Goal: Transaction & Acquisition: Book appointment/travel/reservation

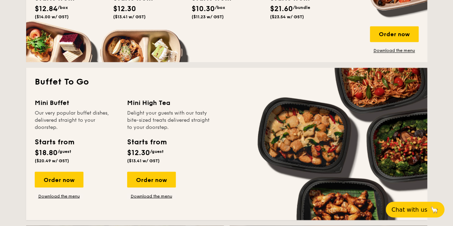
scroll to position [609, 0]
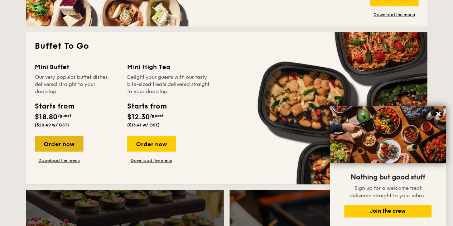
click at [69, 144] on div "Order now" at bounding box center [59, 144] width 49 height 16
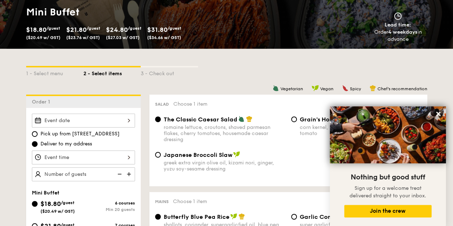
scroll to position [143, 0]
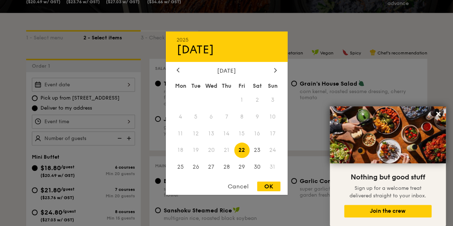
click at [90, 87] on div "2025 Aug [DATE] Tue Wed Thu Fri Sat Sun 1 2 3 4 5 6 7 8 9 10 11 12 13 14 15 16 …" at bounding box center [83, 85] width 103 height 14
click at [275, 69] on icon at bounding box center [275, 70] width 3 height 5
click at [183, 99] on span "1" at bounding box center [180, 99] width 15 height 15
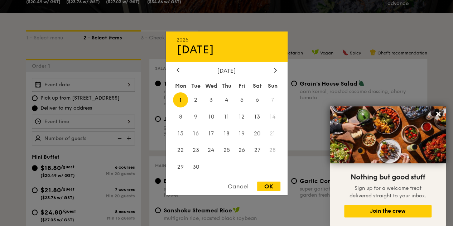
drag, startPoint x: 267, startPoint y: 186, endPoint x: 230, endPoint y: 178, distance: 38.1
click at [267, 186] on div "OK" at bounding box center [268, 186] width 23 height 10
type input "[DATE]"
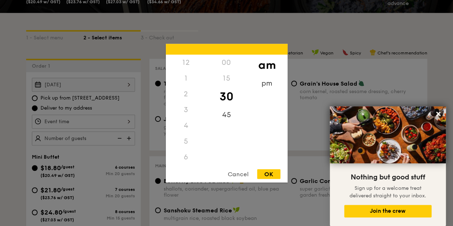
click at [68, 118] on div "12 1 2 3 4 5 6 7 8 9 10 11 00 15 30 45 am pm Cancel OK" at bounding box center [83, 122] width 103 height 14
click at [186, 159] on div "11" at bounding box center [186, 164] width 40 height 21
click at [229, 66] on div "00" at bounding box center [226, 64] width 40 height 21
click at [270, 177] on div "OK" at bounding box center [268, 174] width 23 height 10
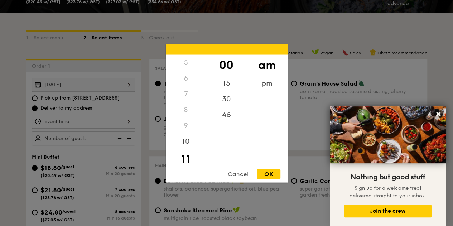
type input "11:00AM"
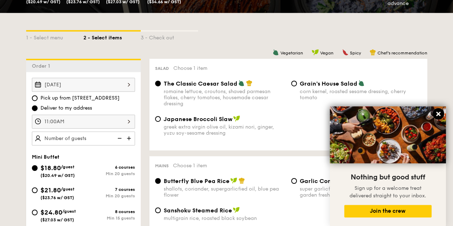
click at [440, 116] on icon at bounding box center [438, 114] width 4 height 4
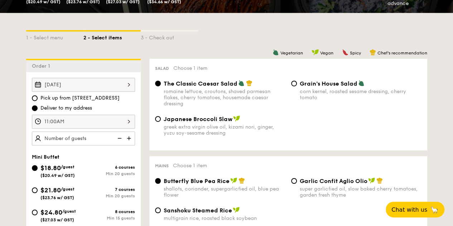
scroll to position [179, 0]
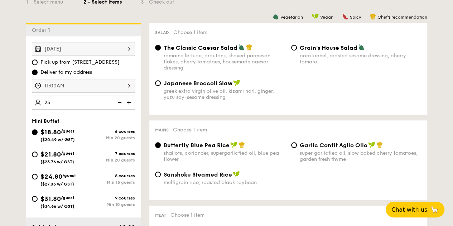
type input "25 guests"
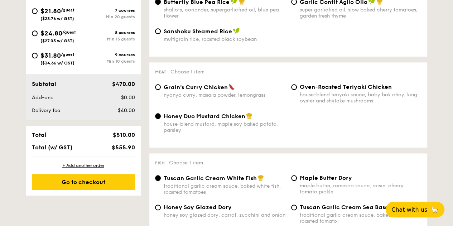
scroll to position [286, 0]
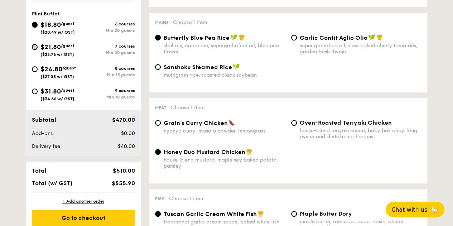
click at [35, 44] on input "$21.80 /guest ($23.76 w/ GST) 7 courses Min 20 guests" at bounding box center [35, 47] width 6 height 6
radio input "true"
radio input "false"
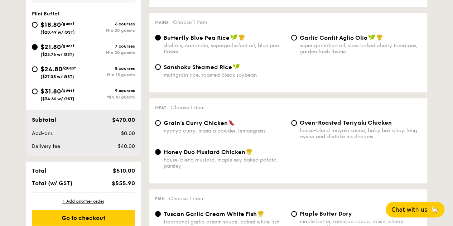
radio input "true"
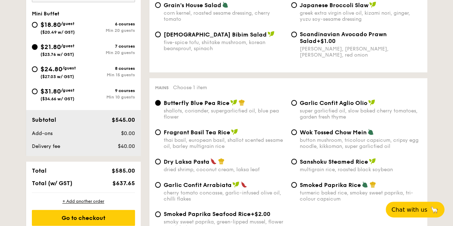
click at [38, 23] on div "$18.80 /guest ($20.49 w/ GST)" at bounding box center [58, 27] width 52 height 15
click at [38, 23] on input "$18.80 /guest ($20.49 w/ GST) 6 courses Min 20 guests" at bounding box center [35, 25] width 6 height 6
radio input "true"
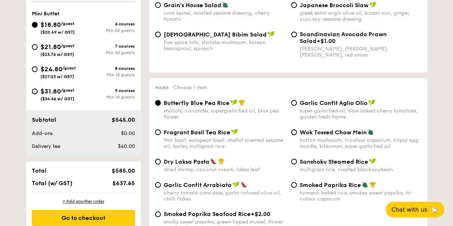
radio input "true"
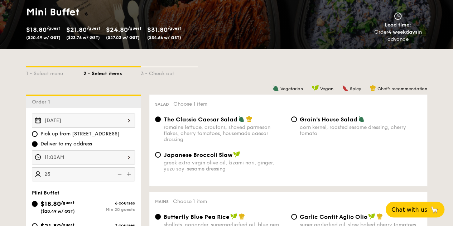
scroll to position [179, 0]
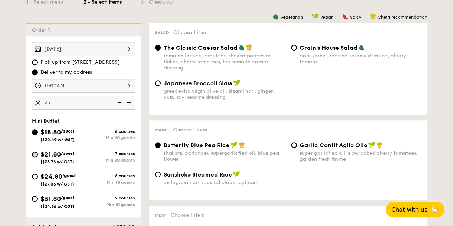
click at [32, 155] on input "$21.80 /guest ($23.76 w/ GST) 7 courses Min 20 guests" at bounding box center [35, 154] width 6 height 6
radio input "true"
radio input "false"
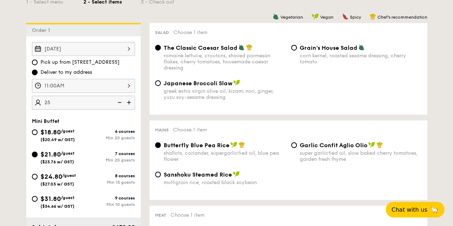
radio input "true"
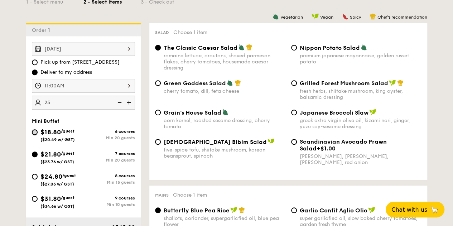
click at [35, 132] on input "$18.80 /guest ($20.49 w/ GST) 6 courses Min 20 guests" at bounding box center [35, 132] width 6 height 6
radio input "true"
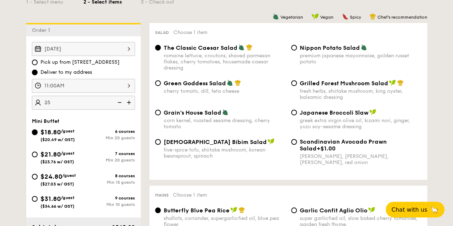
radio input "true"
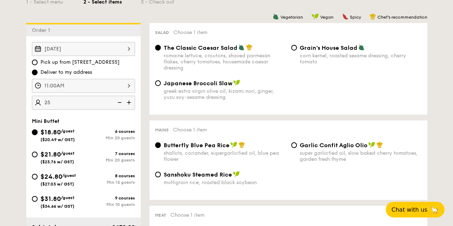
scroll to position [251, 0]
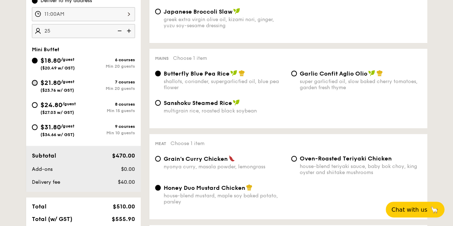
click at [34, 80] on input "$21.80 /guest ($23.76 w/ GST) 7 courses Min 20 guests" at bounding box center [35, 83] width 6 height 6
radio input "true"
radio input "false"
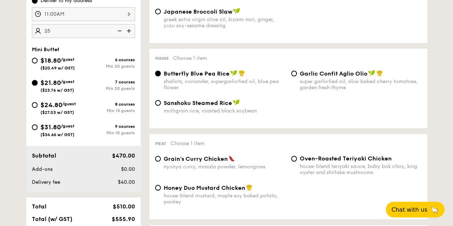
radio input "true"
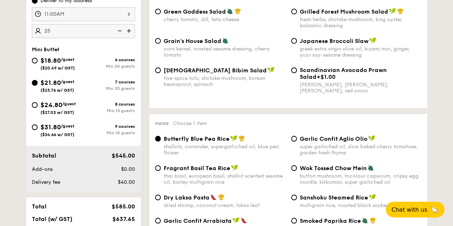
scroll to position [179, 0]
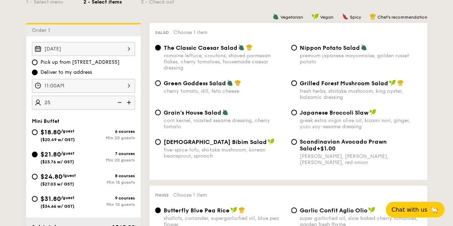
click at [205, 141] on span "[DEMOGRAPHIC_DATA] Bibim Salad" at bounding box center [215, 142] width 103 height 7
click at [161, 141] on input "Korean Bibim Salad five-spice tofu, shiitake mushroom, korean beansprout, spina…" at bounding box center [158, 142] width 6 height 6
radio input "true"
click at [292, 85] on input "Grilled Forest Mushroom Salad fresh herbs, shiitake mushroom, king oyster, bals…" at bounding box center [294, 83] width 6 height 6
radio input "true"
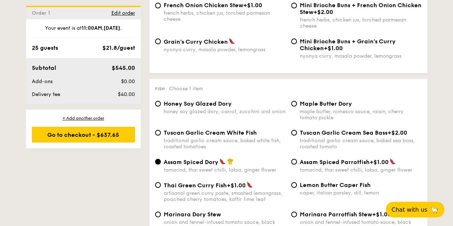
scroll to position [716, 0]
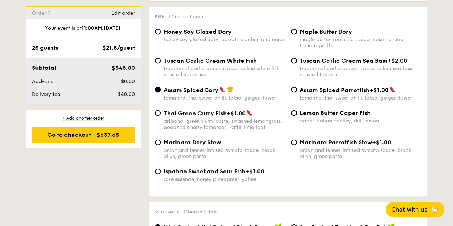
click at [329, 116] on span "Lemon Butter Caper Fish" at bounding box center [335, 113] width 71 height 7
click at [297, 116] on input "Lemon Butter Caper Fish caper, italian parsley, dill, lemon" at bounding box center [294, 113] width 6 height 6
radio input "true"
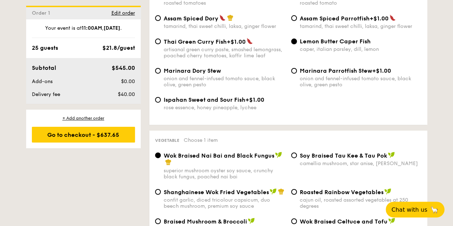
scroll to position [859, 0]
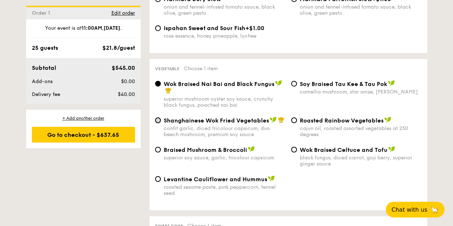
click at [159, 123] on input "Shanghainese Wok Fried Vegetables confit garlic, diced tricolour capsicum, duo …" at bounding box center [158, 120] width 6 height 6
radio input "true"
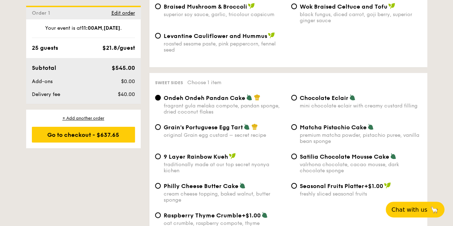
scroll to position [1038, 0]
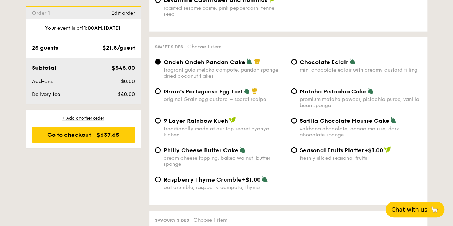
click at [174, 95] on span "Grain's Portuguese Egg Tart" at bounding box center [203, 91] width 79 height 7
click at [161, 94] on input "Grain's Portuguese Egg Tart original Grain egg custard – secret recipe" at bounding box center [158, 91] width 6 height 6
radio input "true"
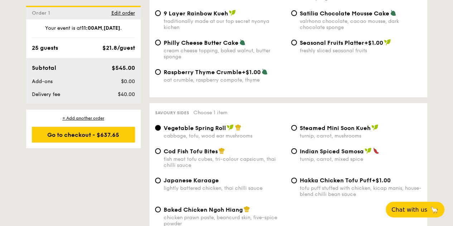
scroll to position [1217, 0]
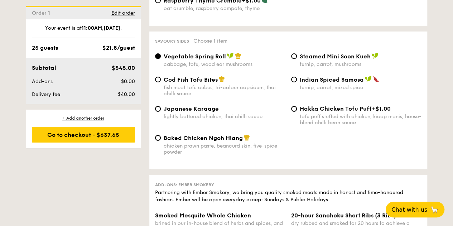
click at [199, 83] on span "Cod Fish Tofu Bites" at bounding box center [191, 79] width 54 height 7
click at [161, 82] on input "Cod Fish Tofu Bites fish meat tofu cubes, tri-colour capsicum, thai chilli sauce" at bounding box center [158, 80] width 6 height 6
radio input "true"
click at [165, 112] on span "Japanese Karaage" at bounding box center [191, 108] width 55 height 7
click at [161, 112] on input "Japanese Karaage lightly battered chicken, thai chilli sauce" at bounding box center [158, 109] width 6 height 6
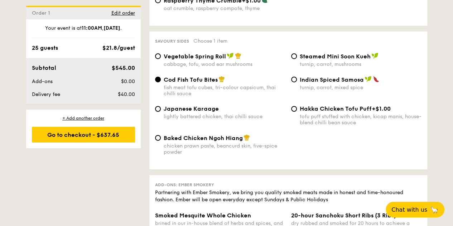
radio input "true"
click at [175, 141] on span "Baked Chicken Ngoh Hiang" at bounding box center [203, 138] width 79 height 7
click at [161, 141] on input "Baked Chicken Ngoh Hiang chicken prawn paste, beancurd skin, five-spice powder" at bounding box center [158, 138] width 6 height 6
radio input "true"
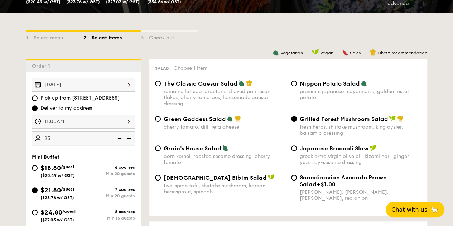
scroll to position [179, 0]
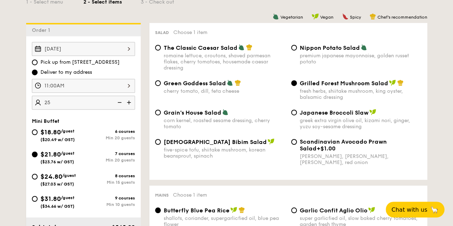
type input "25 guests"
click at [171, 20] on div "Vegetarian Vegan Spicy Chef's recommendation" at bounding box center [288, 16] width 278 height 7
